Goal: Task Accomplishment & Management: Use online tool/utility

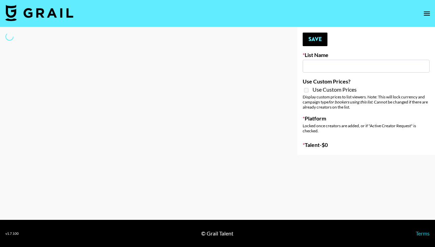
type input "Content Labs for Canva"
select select "Brand"
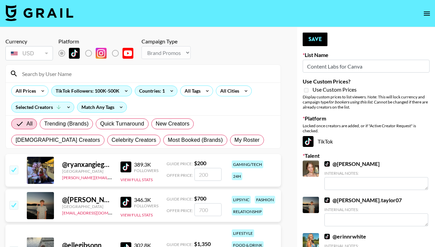
click at [56, 77] on input at bounding box center [147, 73] width 258 height 11
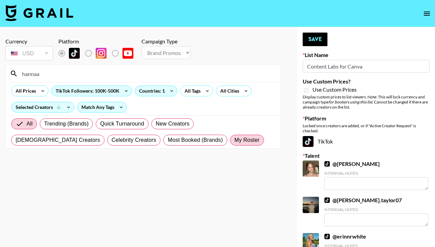
type input "hannaa"
click at [234, 139] on span "My Roster" at bounding box center [246, 140] width 25 height 8
click at [234, 140] on input "My Roster" at bounding box center [234, 140] width 0 height 0
radio input "true"
drag, startPoint x: 60, startPoint y: 76, endPoint x: 8, endPoint y: 72, distance: 51.4
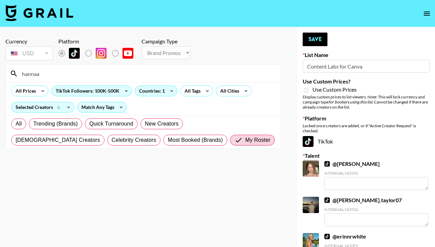
click at [8, 72] on div "hannaa" at bounding box center [143, 74] width 275 height 18
type input "hann"
drag, startPoint x: 40, startPoint y: 72, endPoint x: -2, endPoint y: 72, distance: 42.1
click at [14, 76] on icon at bounding box center [14, 74] width 8 height 8
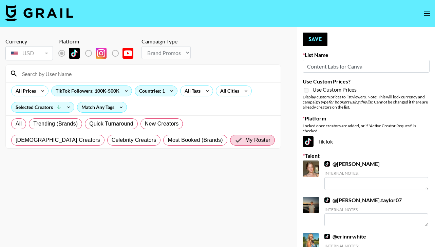
click at [158, 78] on input at bounding box center [147, 73] width 258 height 11
click at [245, 142] on span "My Roster" at bounding box center [257, 140] width 25 height 8
click at [234, 142] on input "My Roster" at bounding box center [239, 140] width 11 height 8
click at [45, 72] on input at bounding box center [147, 73] width 258 height 11
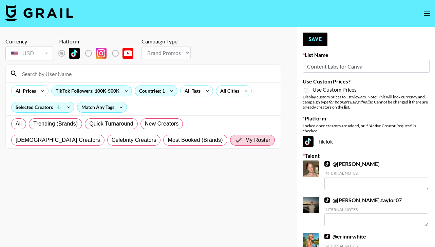
type input "hannaa"
click at [171, 146] on div "All Trending (Brands) Quick Turnaround New Creators LGBTQIA+ Creators Celebrity…" at bounding box center [143, 132] width 267 height 33
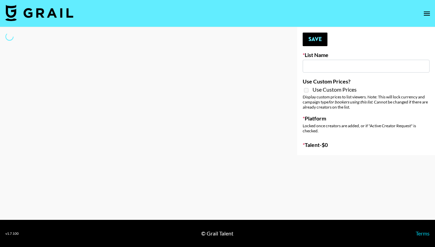
type input "Content Labs for Canva"
select select "Brand"
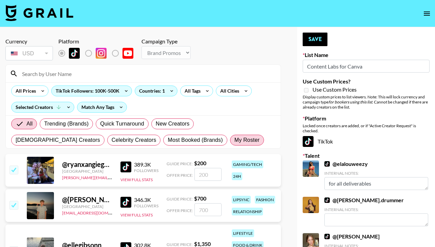
click at [234, 140] on span "My Roster" at bounding box center [246, 140] width 25 height 8
click at [234, 140] on input "My Roster" at bounding box center [234, 140] width 0 height 0
radio input "true"
